Goal: Task Accomplishment & Management: Complete application form

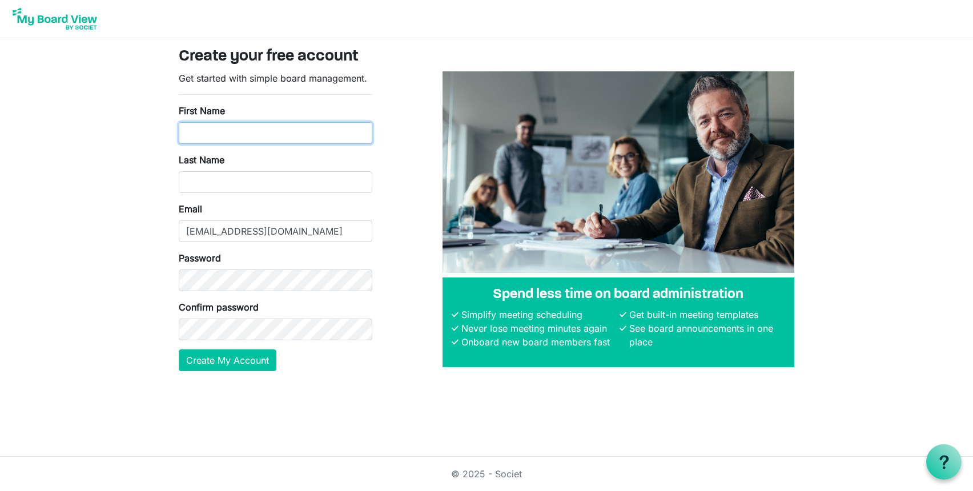
click at [203, 134] on input "First Name" at bounding box center [276, 133] width 194 height 22
click at [190, 132] on input "diane" at bounding box center [276, 133] width 194 height 22
type input "Diane"
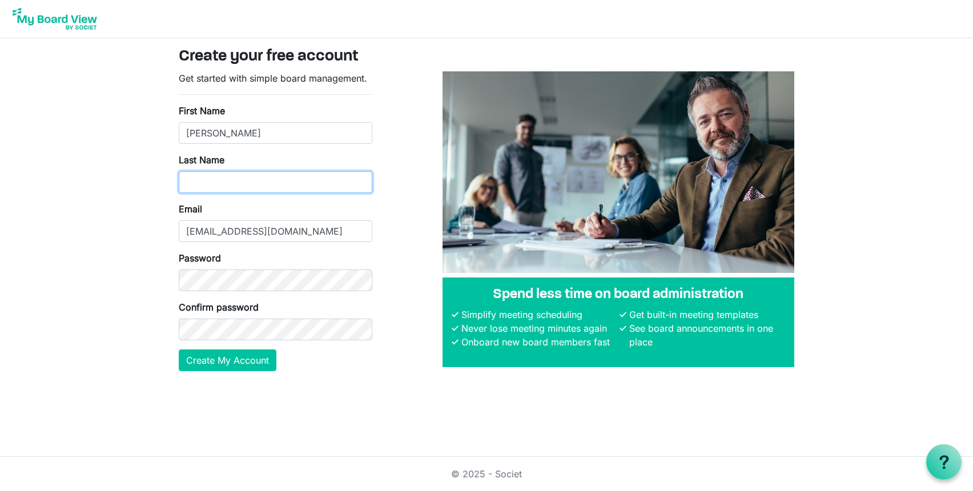
click at [194, 184] on input "Last Name" at bounding box center [276, 182] width 194 height 22
type input "Davis"
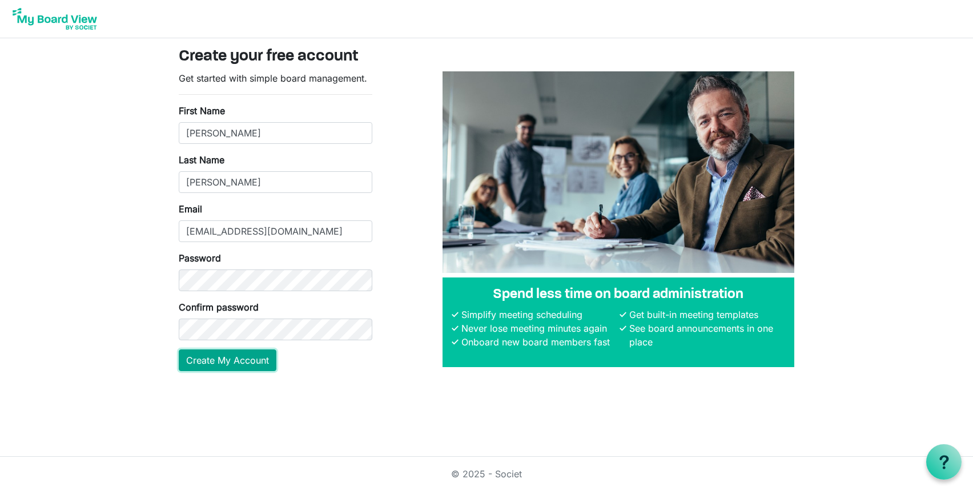
click at [216, 356] on button "Create My Account" at bounding box center [228, 360] width 98 height 22
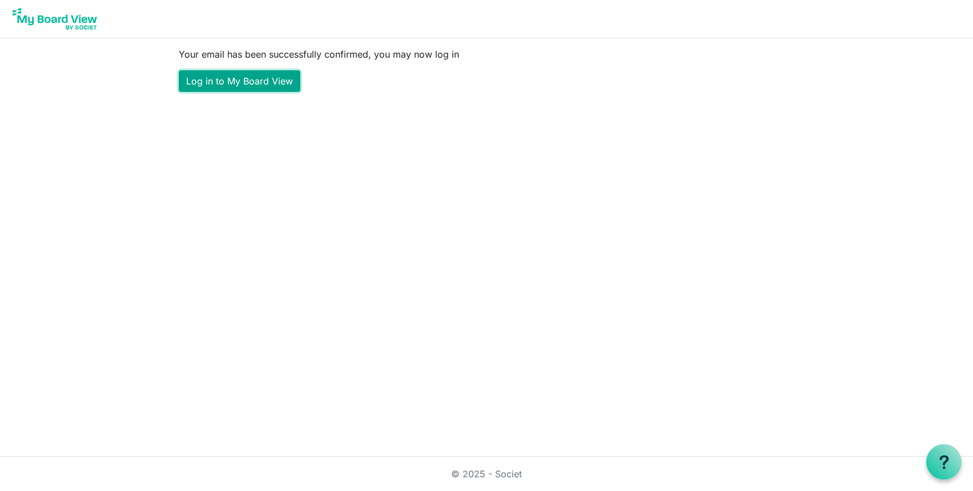
click at [225, 78] on link "Log in to My Board View" at bounding box center [240, 81] width 122 height 22
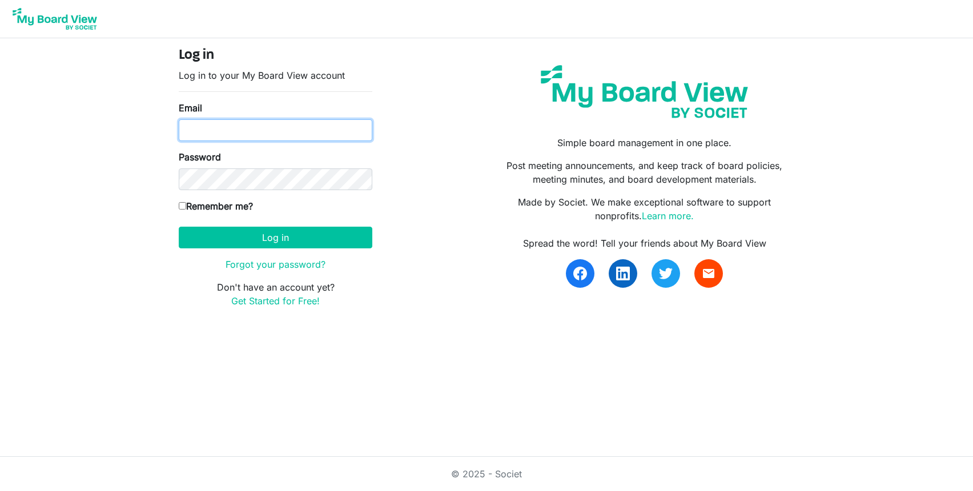
click at [194, 130] on input "Email" at bounding box center [276, 130] width 194 height 22
type input "[EMAIL_ADDRESS][DOMAIN_NAME]"
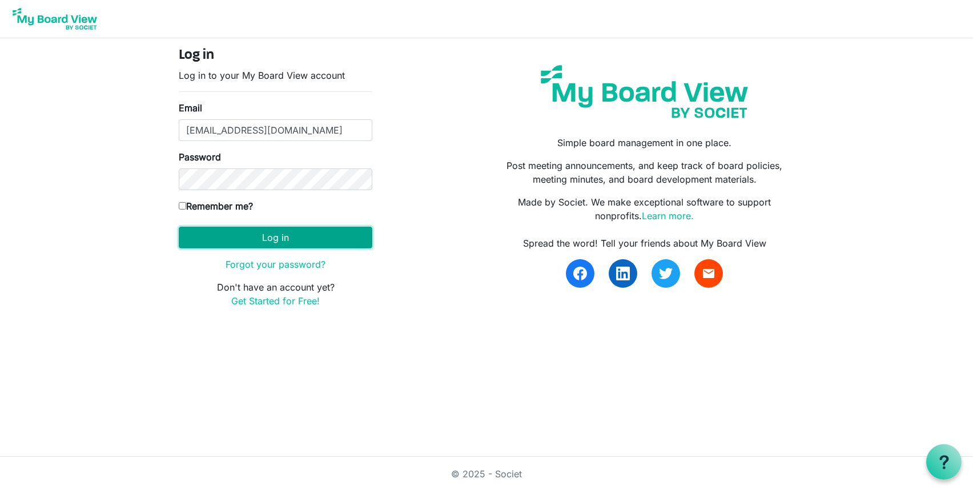
click at [285, 239] on button "Log in" at bounding box center [276, 238] width 194 height 22
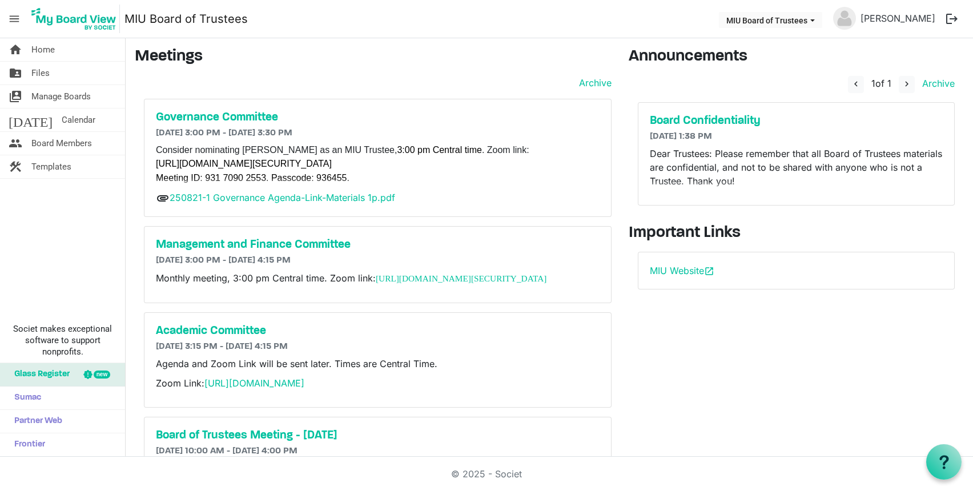
click at [952, 17] on button "logout" at bounding box center [952, 19] width 24 height 24
